Goal: Find specific page/section: Find specific page/section

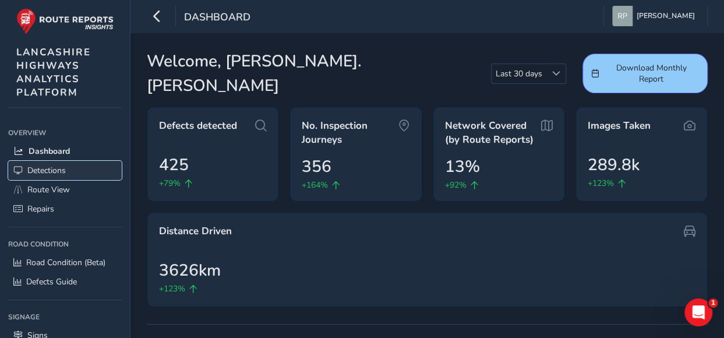
click at [55, 165] on span "Detections" at bounding box center [46, 170] width 38 height 11
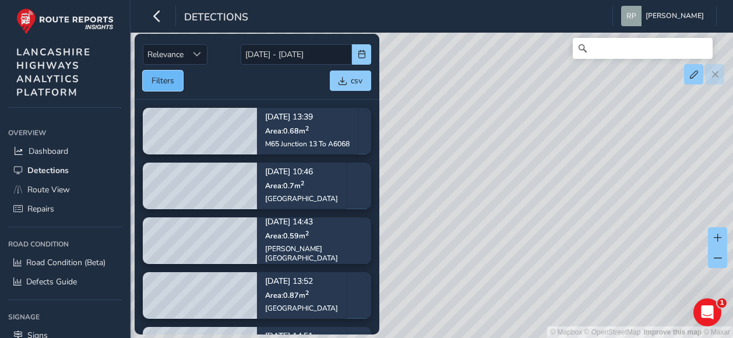
click at [175, 79] on button "Filters" at bounding box center [163, 80] width 40 height 20
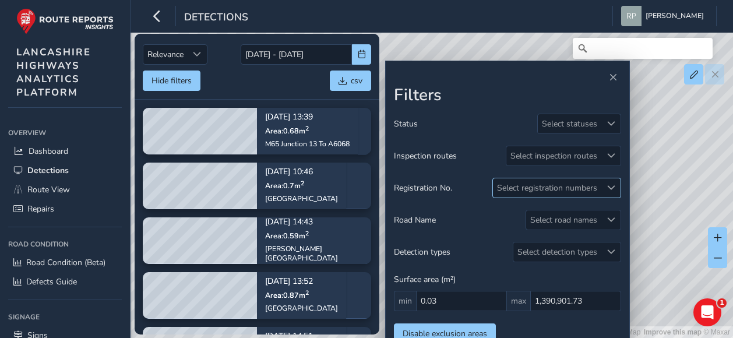
click at [608, 187] on span at bounding box center [611, 187] width 8 height 8
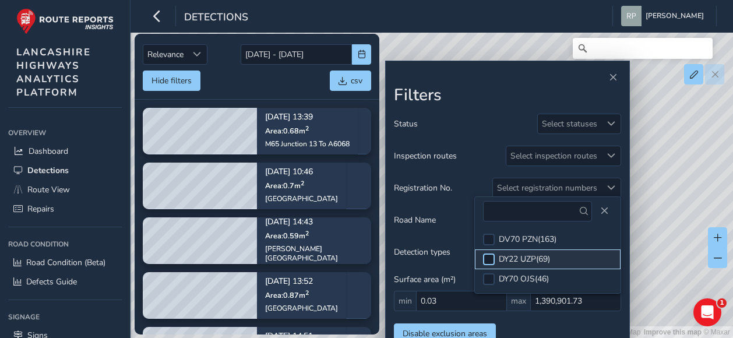
click at [488, 260] on div at bounding box center [489, 259] width 12 height 12
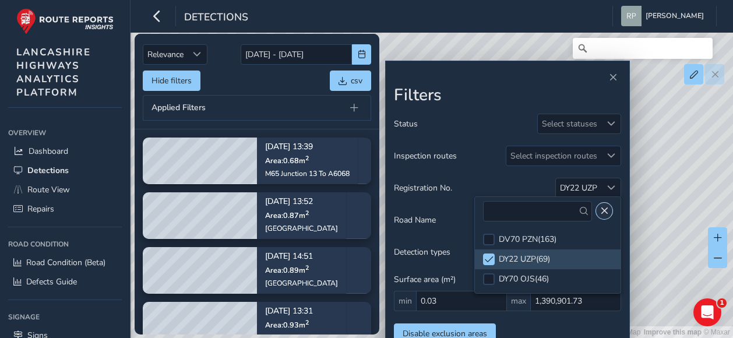
click at [604, 209] on span "Close" at bounding box center [604, 211] width 8 height 8
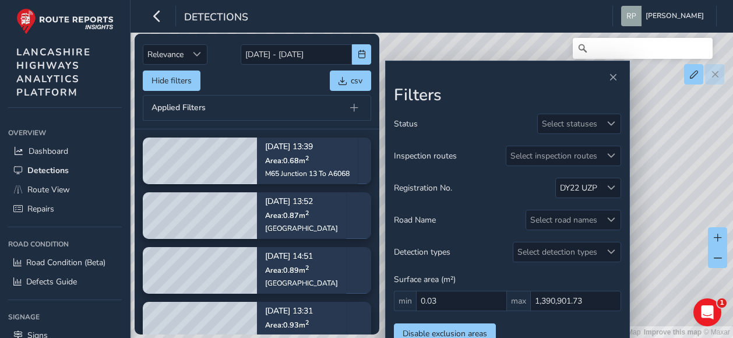
click at [471, 14] on div "Detections [PERSON_NAME] Colour Scheme: Dark Dim Light Logout" at bounding box center [431, 16] width 602 height 33
